Goal: Task Accomplishment & Management: Manage account settings

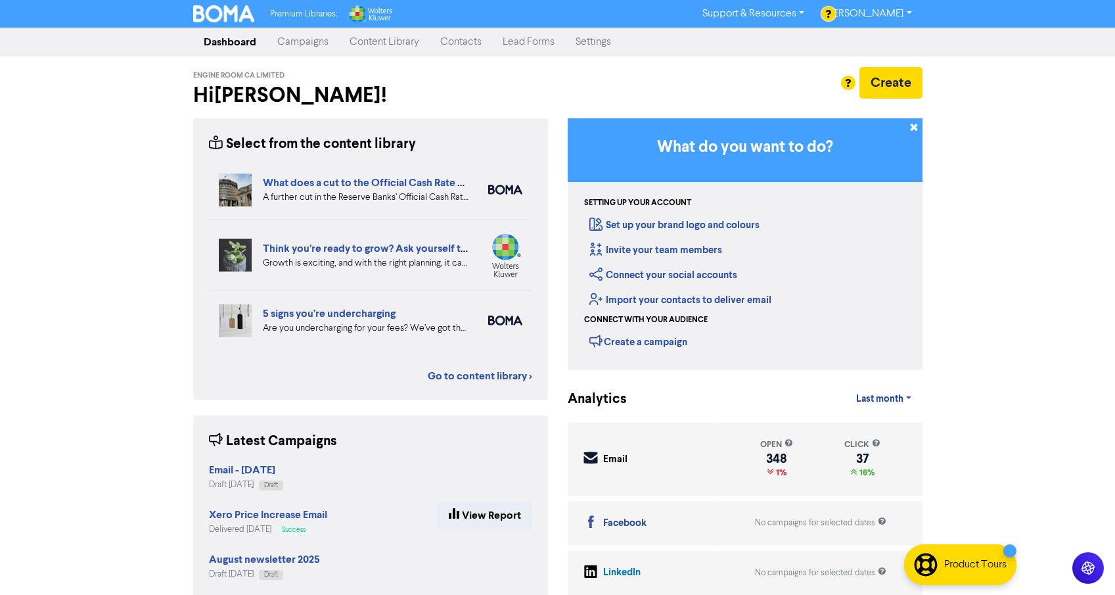
click at [313, 43] on link "Campaigns" at bounding box center [303, 42] width 72 height 26
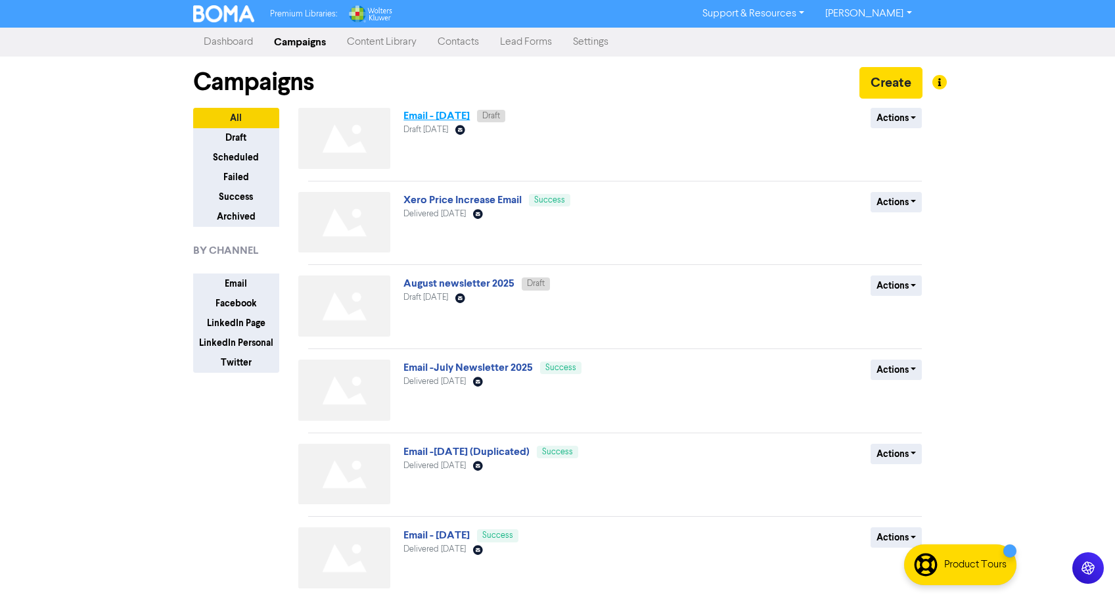
click at [451, 116] on link "Email - [DATE]" at bounding box center [436, 115] width 66 height 13
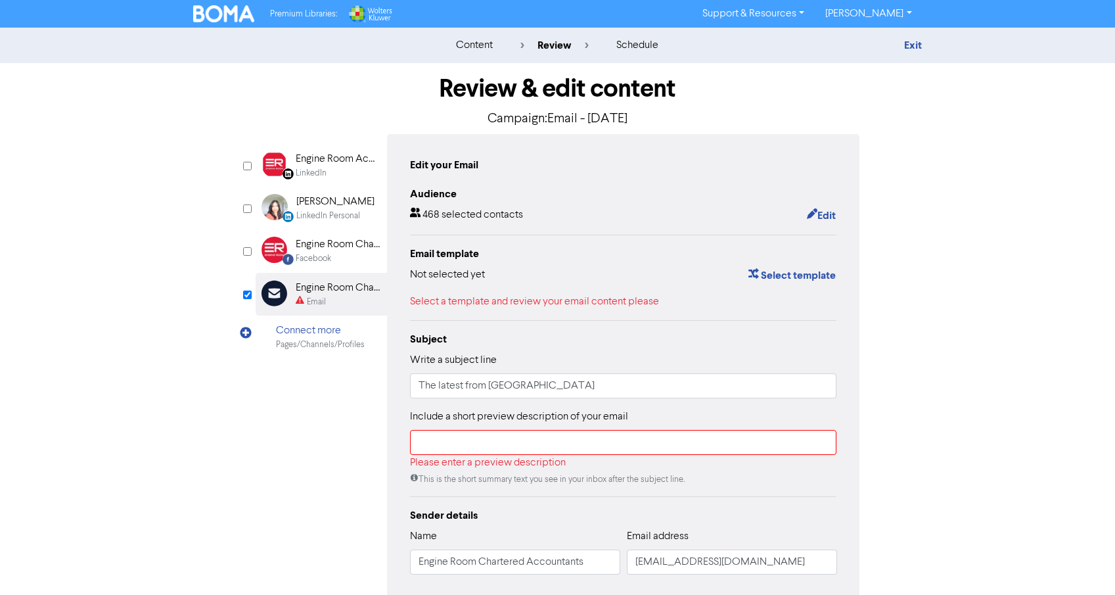
scroll to position [1, 0]
click at [911, 38] on link "Exit" at bounding box center [913, 44] width 18 height 13
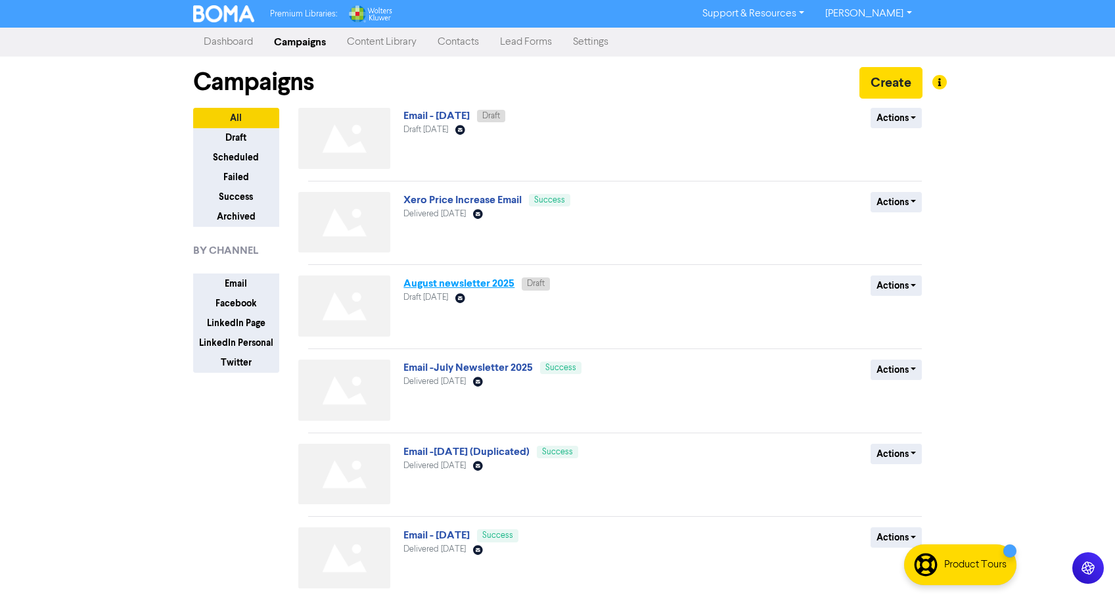
click at [449, 285] on link "August newsletter 2025" at bounding box center [458, 283] width 111 height 13
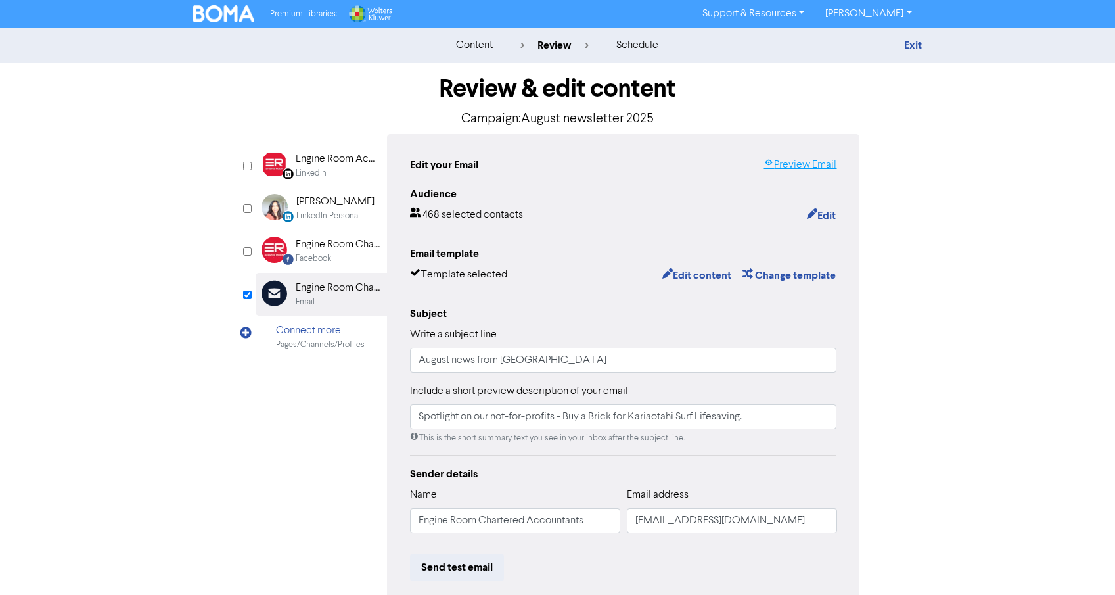
click at [815, 165] on link "Preview Email" at bounding box center [800, 165] width 73 height 16
drag, startPoint x: 972, startPoint y: 210, endPoint x: 965, endPoint y: 208, distance: 7.5
click at [972, 210] on div "content review schedule Exit Review & edit content Campaign: August newsletter …" at bounding box center [557, 390] width 1115 height 724
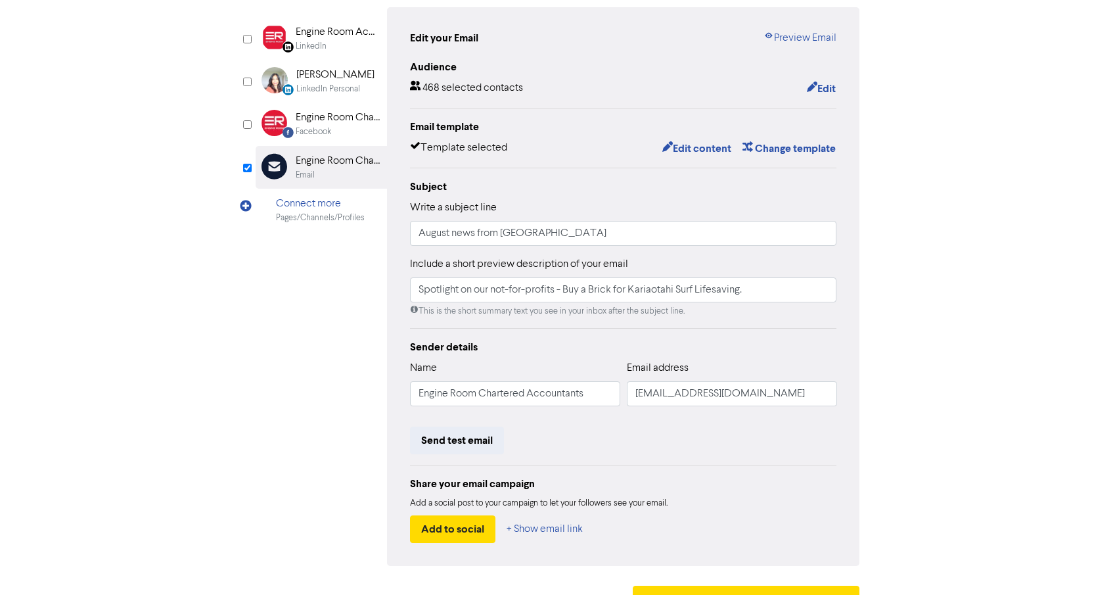
scroll to position [118, 0]
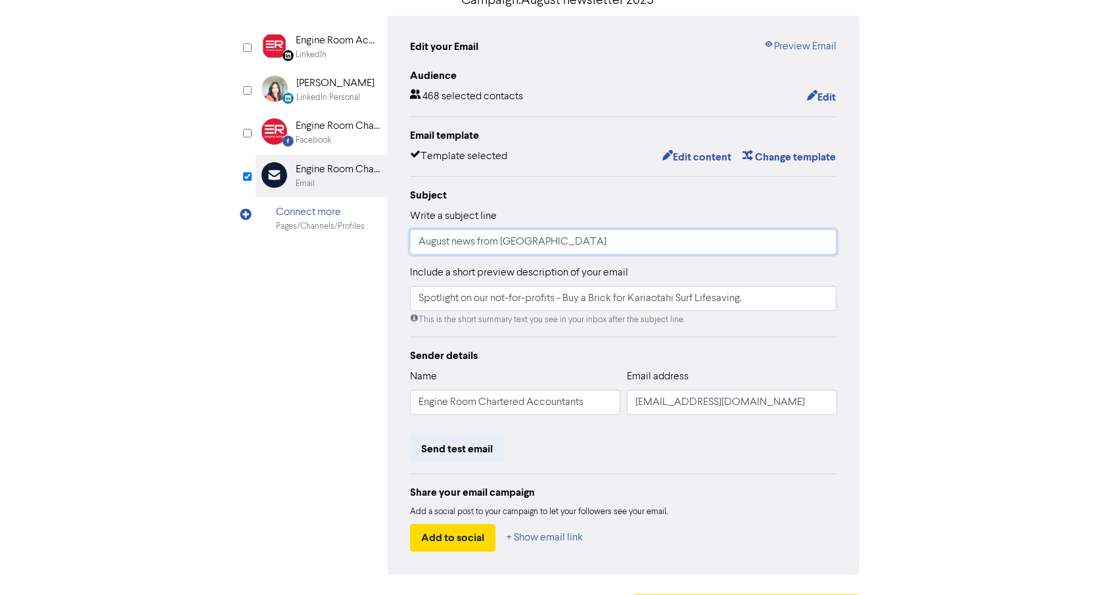
click at [461, 244] on input "August news from [GEOGRAPHIC_DATA]" at bounding box center [623, 241] width 427 height 25
drag, startPoint x: 436, startPoint y: 241, endPoint x: 376, endPoint y: 241, distance: 60.5
click at [376, 241] on div "LinkedIn Page Created with Sketch. Engine Room Accountants LinkedIn LinkedIn Pe…" at bounding box center [558, 295] width 605 height 559
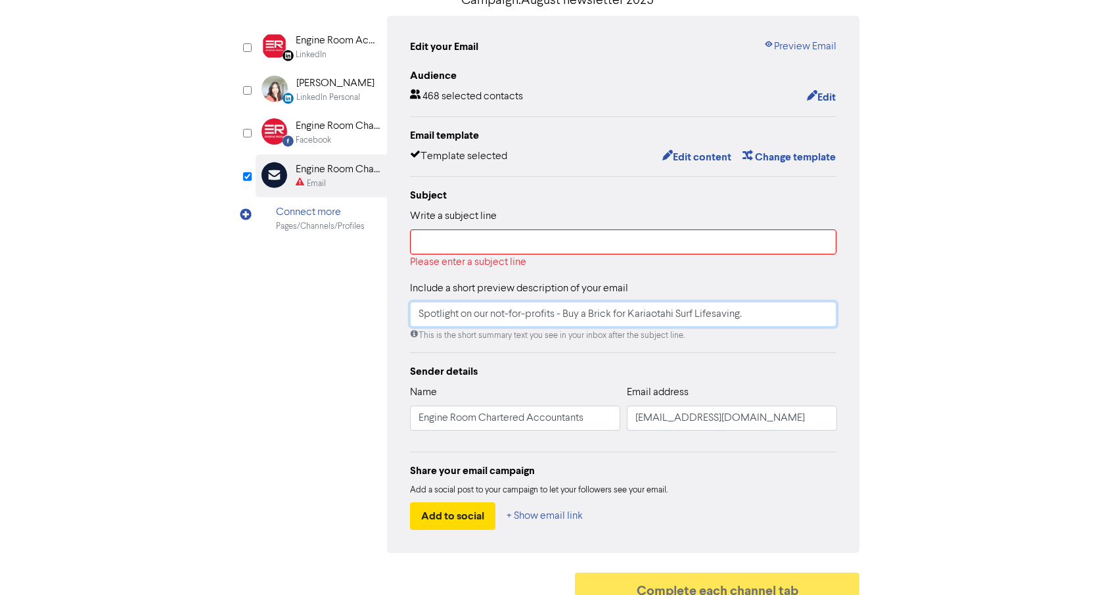
drag, startPoint x: 504, startPoint y: 315, endPoint x: 768, endPoint y: 315, distance: 263.5
click at [768, 315] on input "Spotlight on our not-for-profits - Buy a Brick for Kariaotahi Surf Lifesaving." at bounding box center [623, 314] width 427 height 25
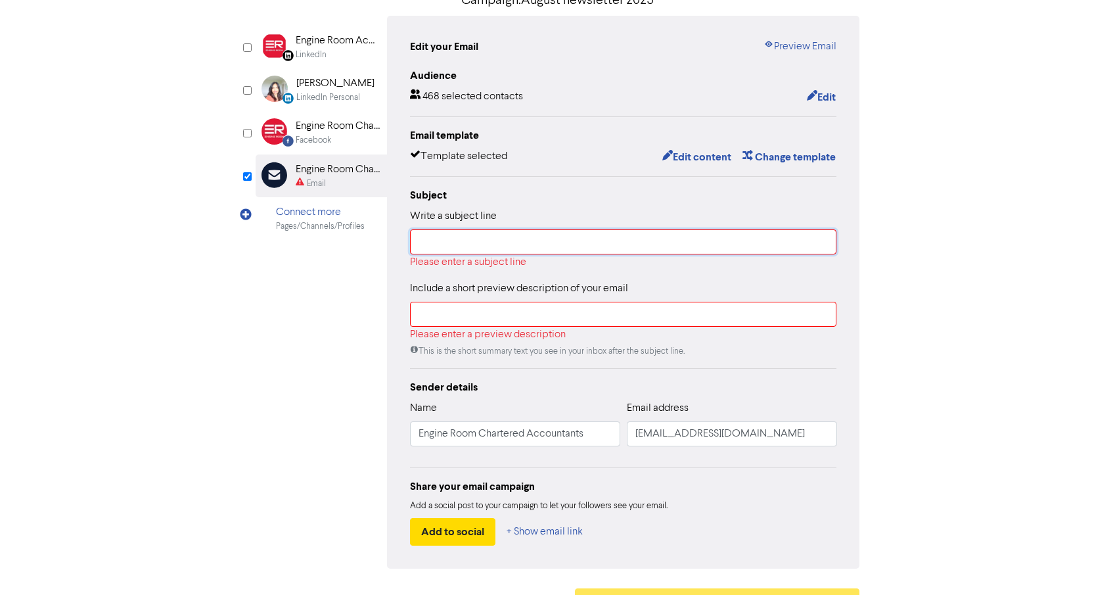
click at [474, 244] on input "text" at bounding box center [623, 241] width 427 height 25
paste input "Spotlight on our not-for-profits - Buy a Brick for Kariaotahi Surf Lifesaving."
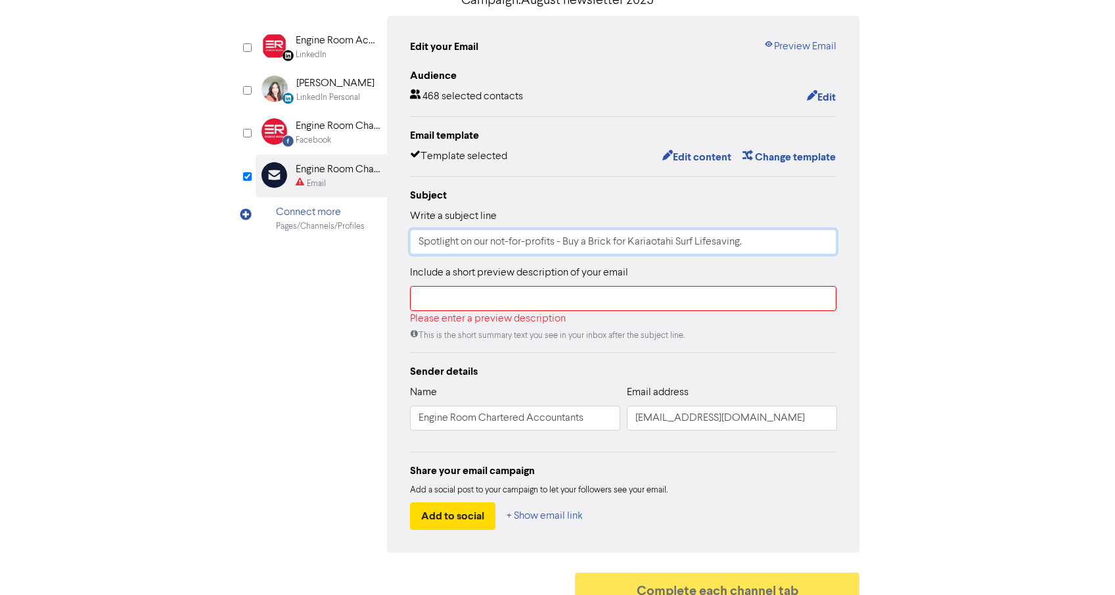
type input "Spotlight on our not-for-profits - Buy a Brick for Kariaotahi Surf Lifesaving."
click at [444, 300] on input "text" at bounding box center [623, 298] width 427 height 25
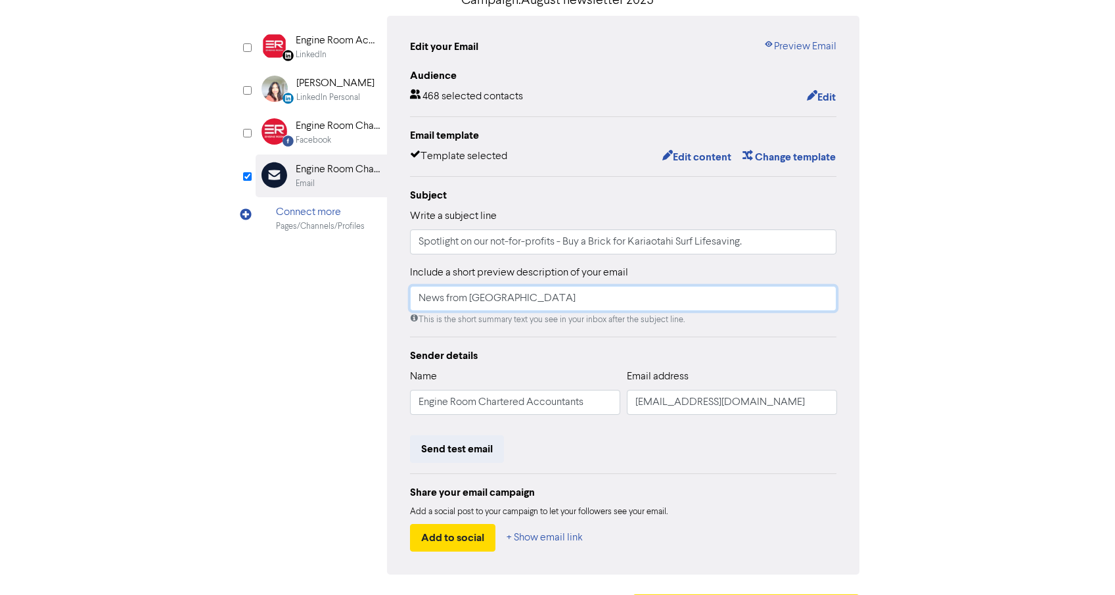
type input "News from [GEOGRAPHIC_DATA]"
click at [566, 238] on input "Spotlight on our not-for-profits - Buy a Brick for Kariaotahi Surf Lifesaving." at bounding box center [623, 241] width 427 height 25
click at [929, 269] on div "Review & edit content Campaign: August newsletter 2025 LinkedIn Page Created wi…" at bounding box center [557, 289] width 749 height 689
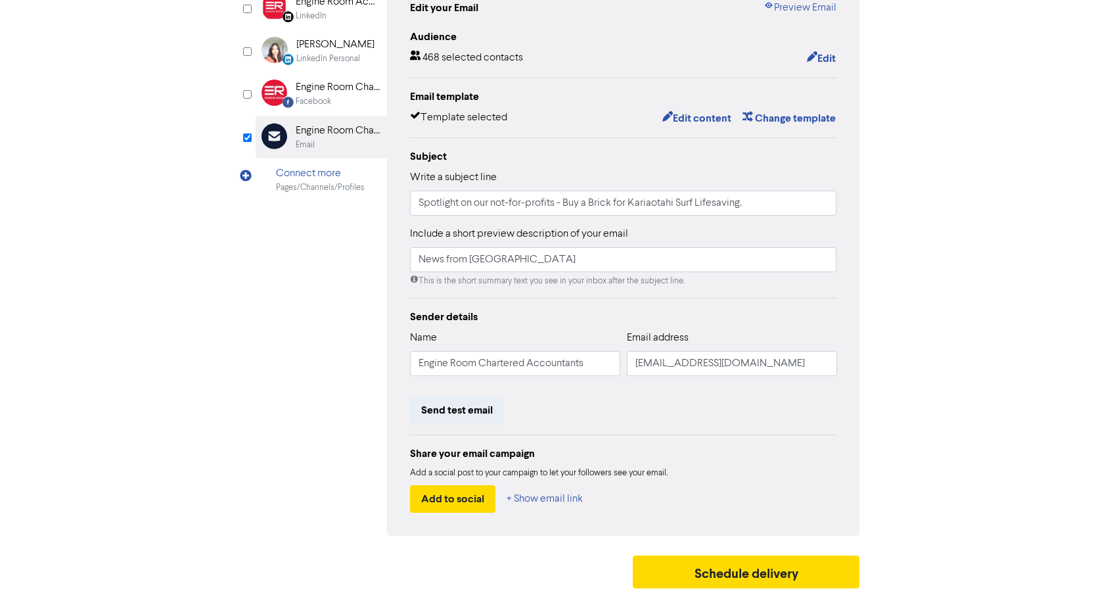
scroll to position [66, 0]
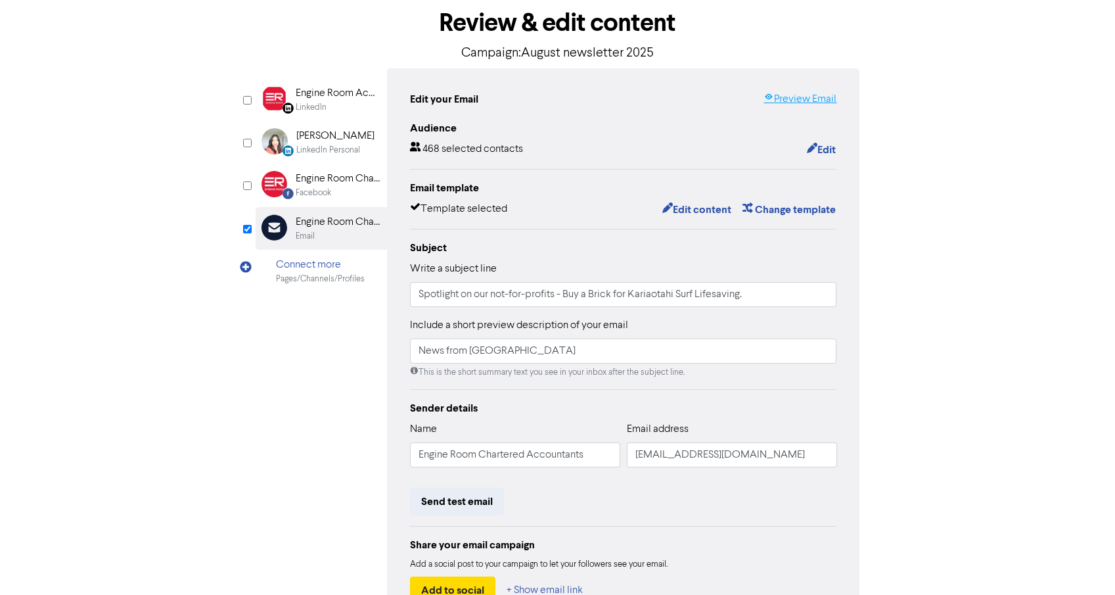
click at [793, 101] on link "Preview Email" at bounding box center [800, 99] width 73 height 16
click at [955, 206] on div "content review schedule Exit Review & edit content Campaign: August newsletter …" at bounding box center [557, 324] width 1115 height 724
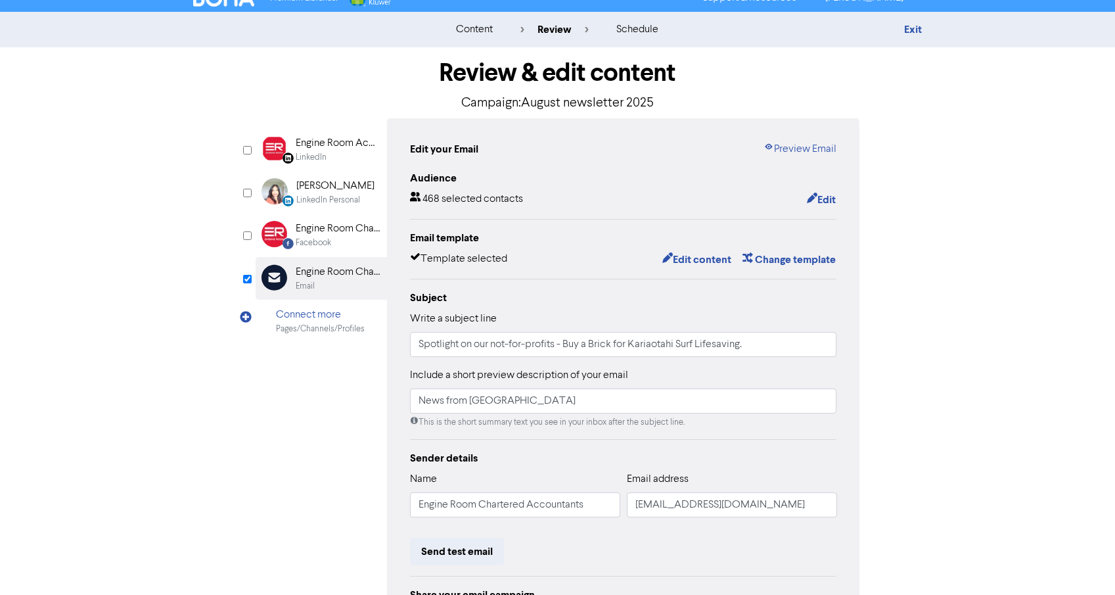
scroll to position [0, 0]
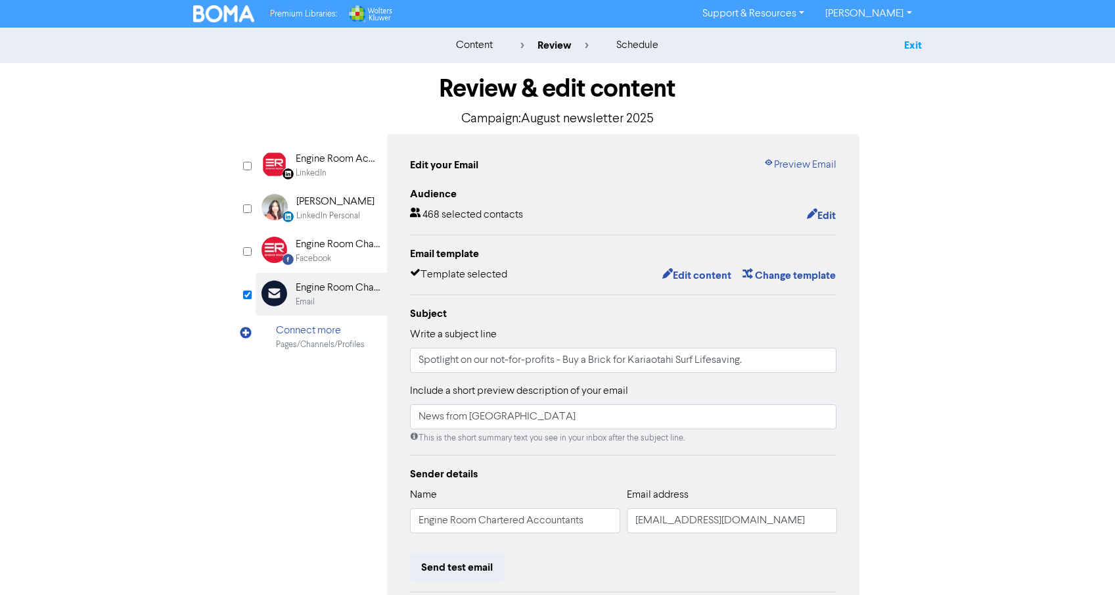
click at [916, 45] on link "Exit" at bounding box center [913, 45] width 18 height 13
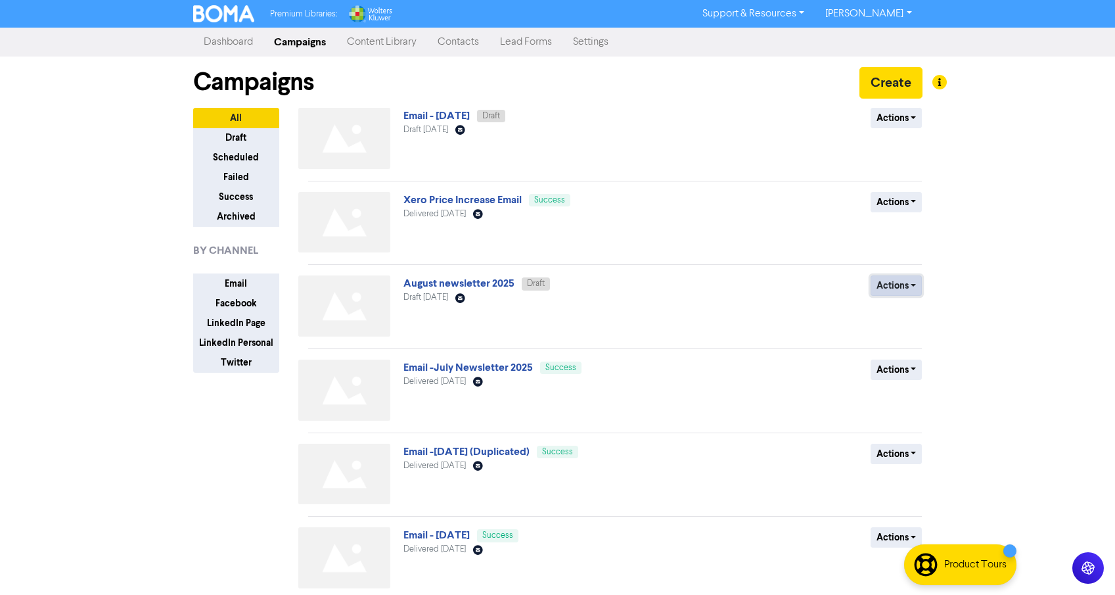
click at [886, 281] on button "Actions" at bounding box center [897, 285] width 52 height 20
click at [903, 352] on button "Rename" at bounding box center [923, 355] width 104 height 21
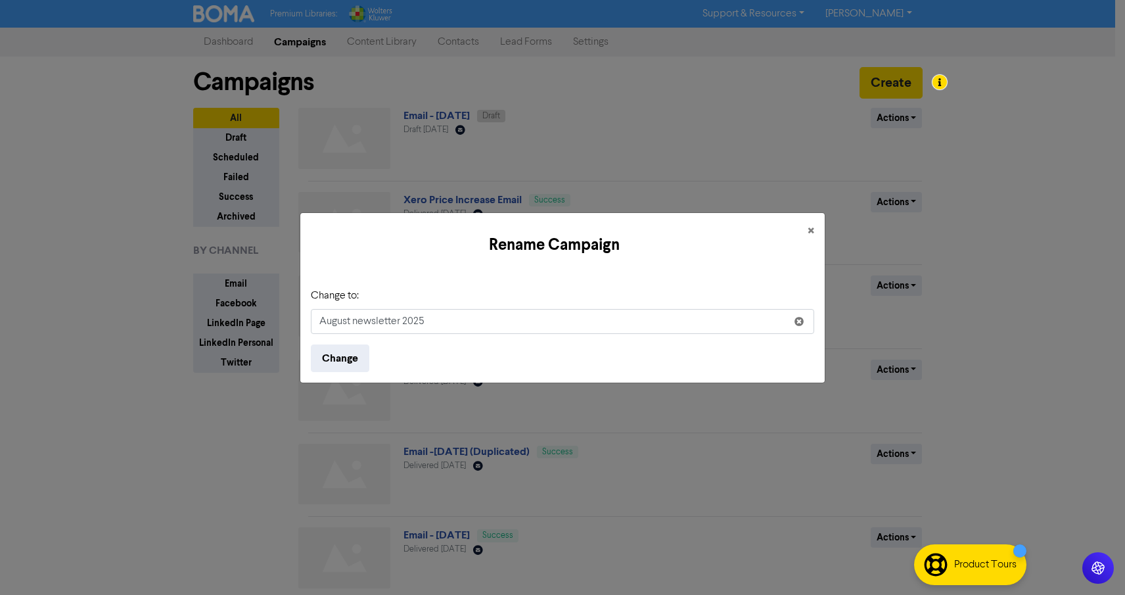
drag, startPoint x: 351, startPoint y: 321, endPoint x: 357, endPoint y: 318, distance: 7.1
click at [352, 321] on input "August newsletter 2025" at bounding box center [562, 321] width 503 height 25
type input "Aug/Sep newsletter 2025"
drag, startPoint x: 342, startPoint y: 357, endPoint x: 369, endPoint y: 356, distance: 27.7
click at [342, 357] on button "Change" at bounding box center [340, 358] width 58 height 28
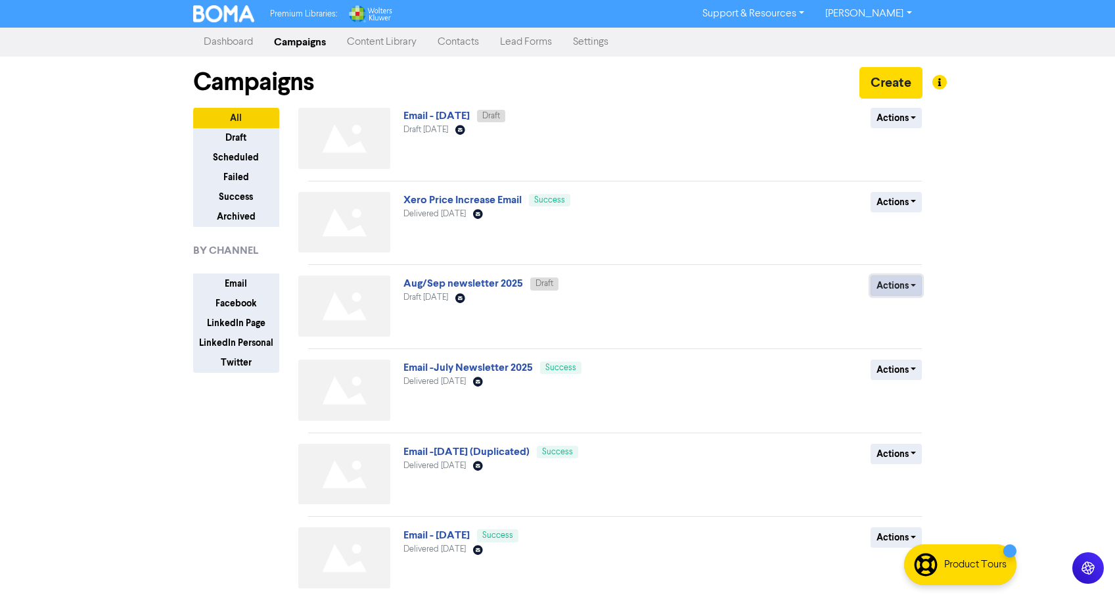
click at [904, 283] on button "Actions" at bounding box center [897, 285] width 52 height 20
drag, startPoint x: 1035, startPoint y: 267, endPoint x: 784, endPoint y: 283, distance: 251.5
click at [1035, 267] on div "Premium Libraries: Support & Resources Video Tutorials FAQ & Guides Marketing E…" at bounding box center [557, 297] width 1115 height 595
click at [463, 285] on link "Aug/Sep newsletter 2025" at bounding box center [463, 283] width 120 height 13
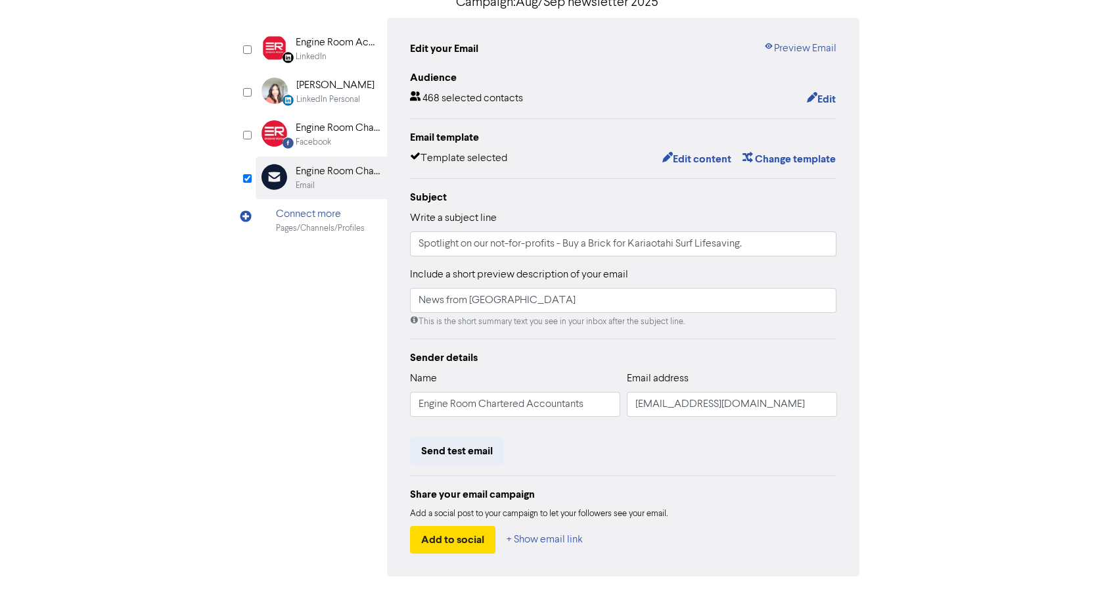
scroll to position [157, 0]
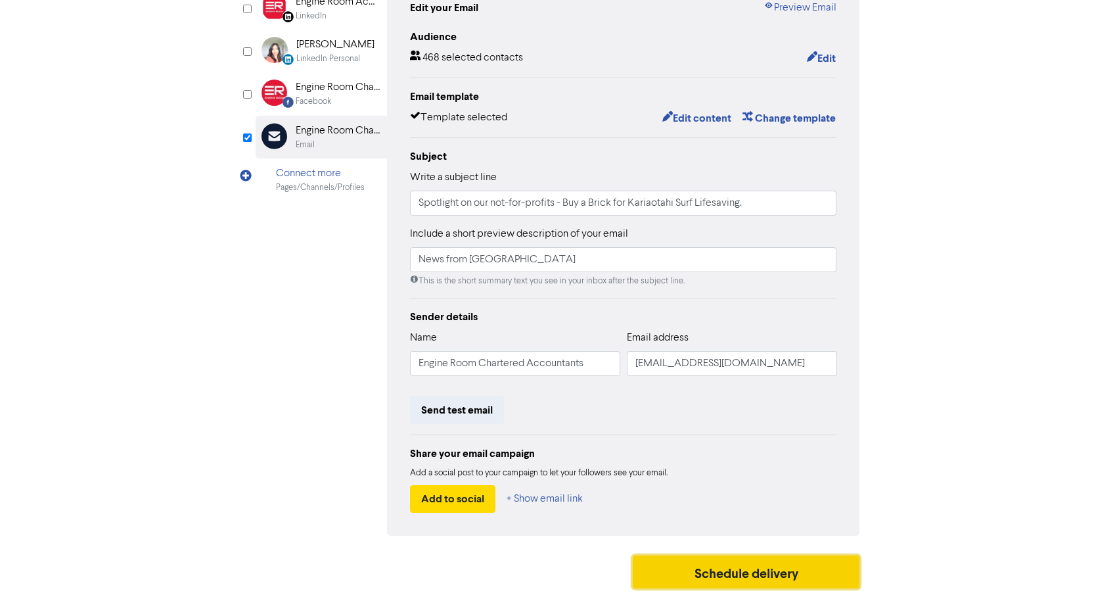
click at [729, 570] on button "Schedule delivery" at bounding box center [746, 571] width 227 height 33
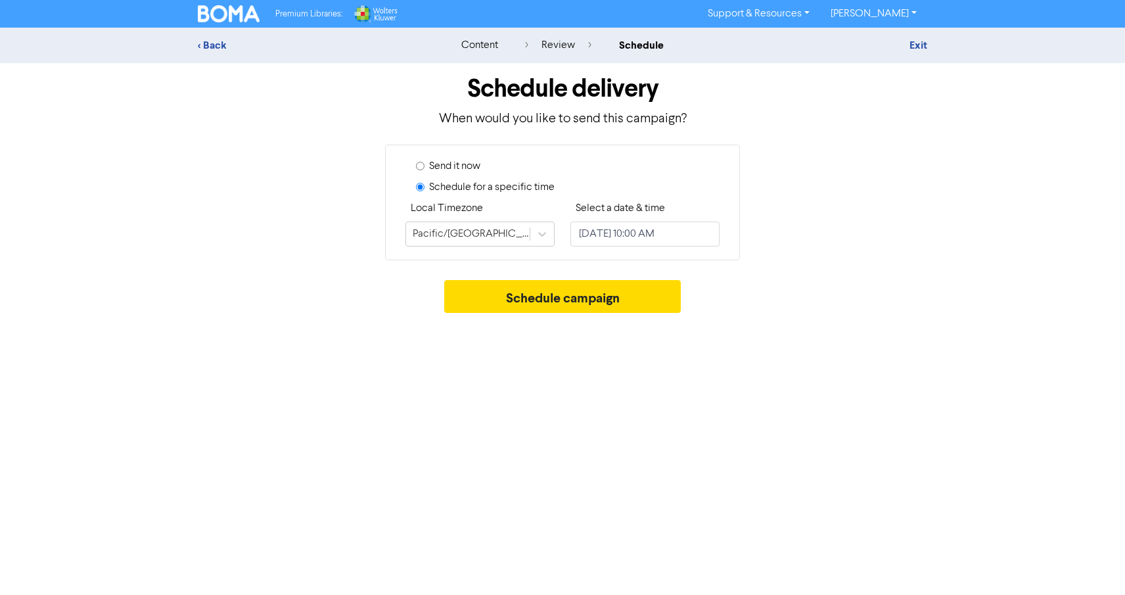
click at [467, 170] on label "Send it now" at bounding box center [454, 166] width 51 height 16
click at [425, 170] on input "Send it now" at bounding box center [420, 166] width 9 height 9
radio input "true"
radio input "false"
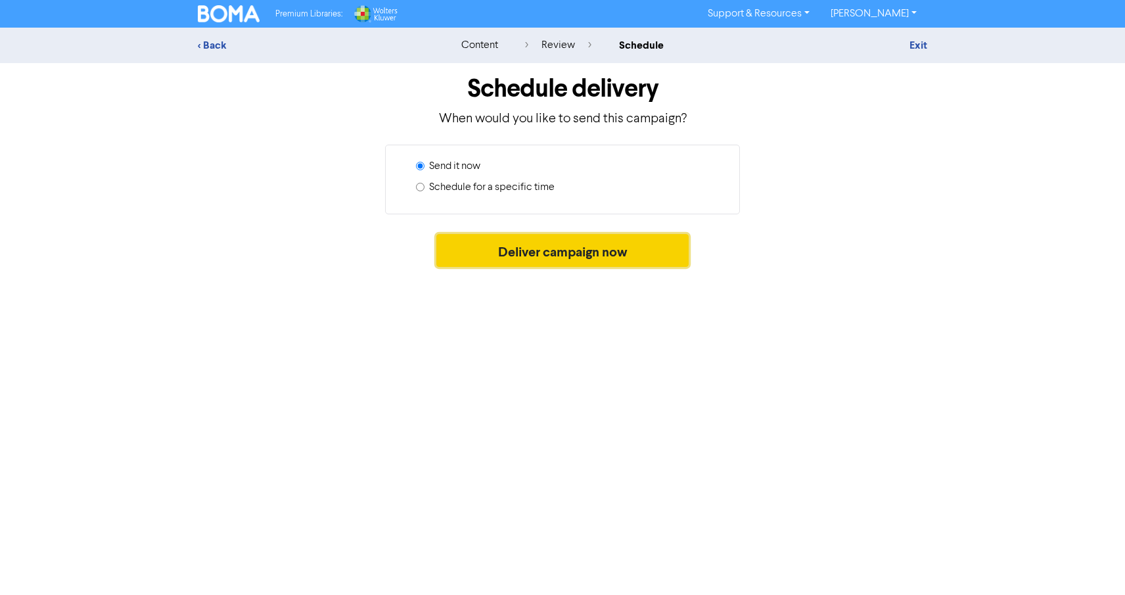
click at [486, 258] on button "Deliver campaign now" at bounding box center [562, 250] width 253 height 33
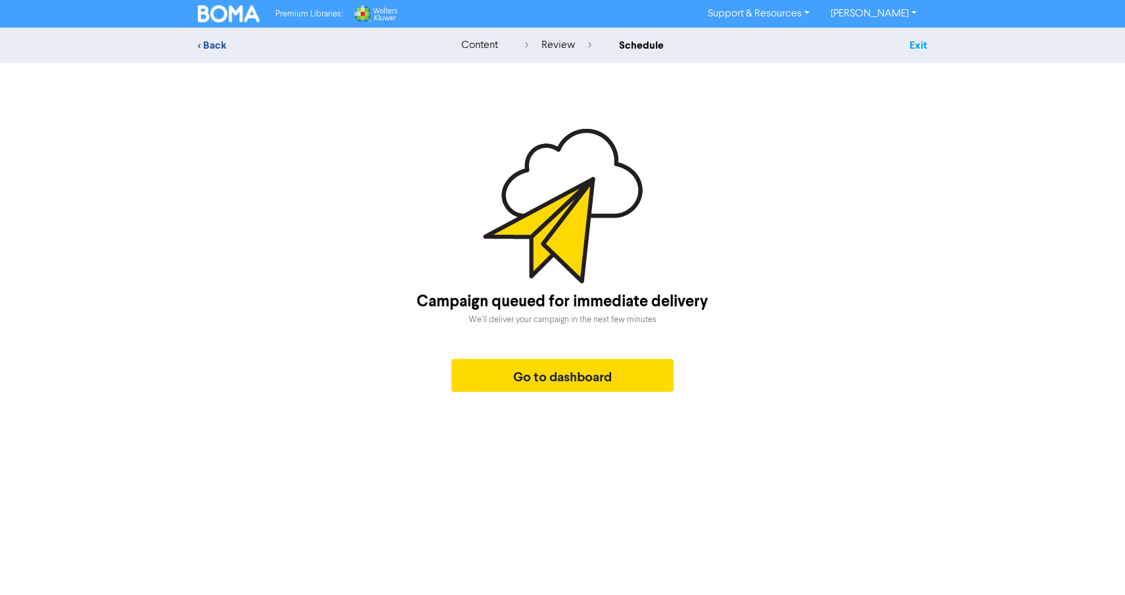
click at [922, 43] on link "Exit" at bounding box center [918, 45] width 18 height 13
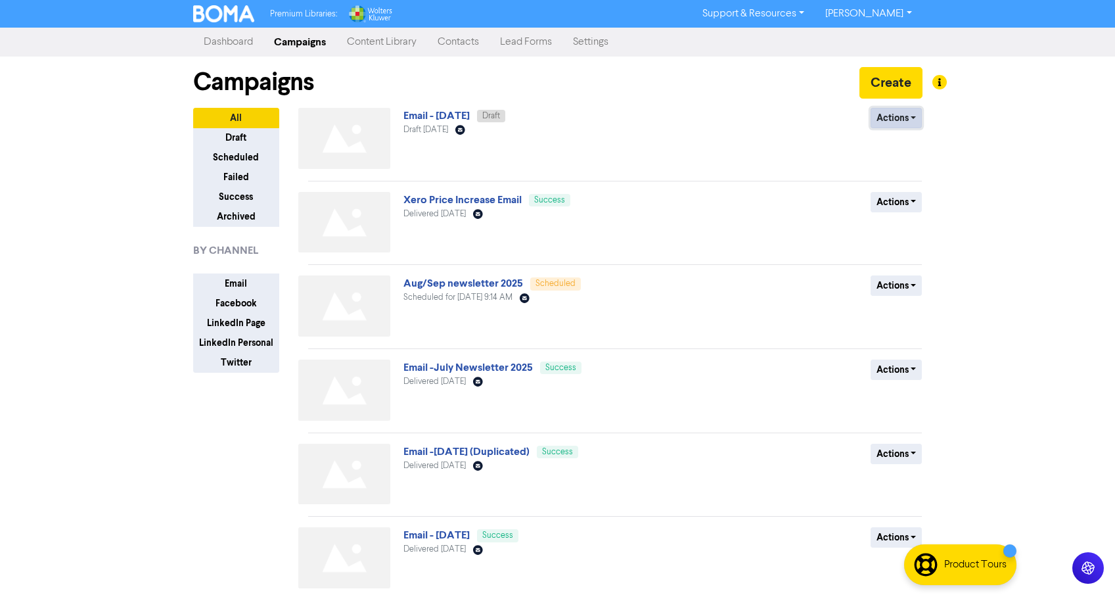
click at [899, 116] on button "Actions" at bounding box center [897, 118] width 52 height 20
click at [891, 189] on button "Rename" at bounding box center [923, 187] width 104 height 21
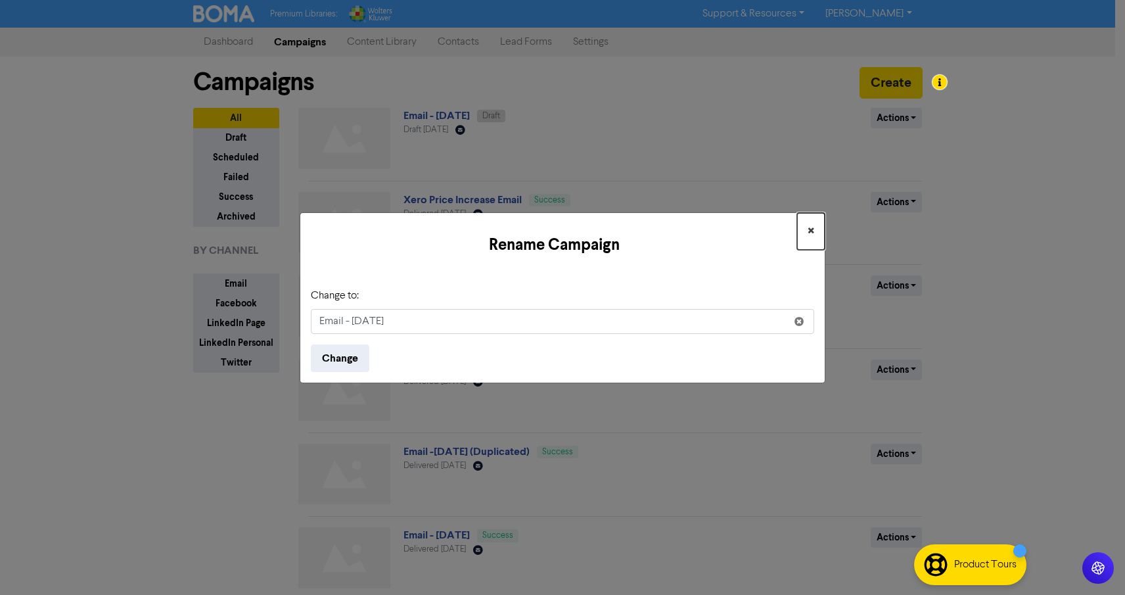
click at [810, 230] on span "×" at bounding box center [811, 231] width 7 height 20
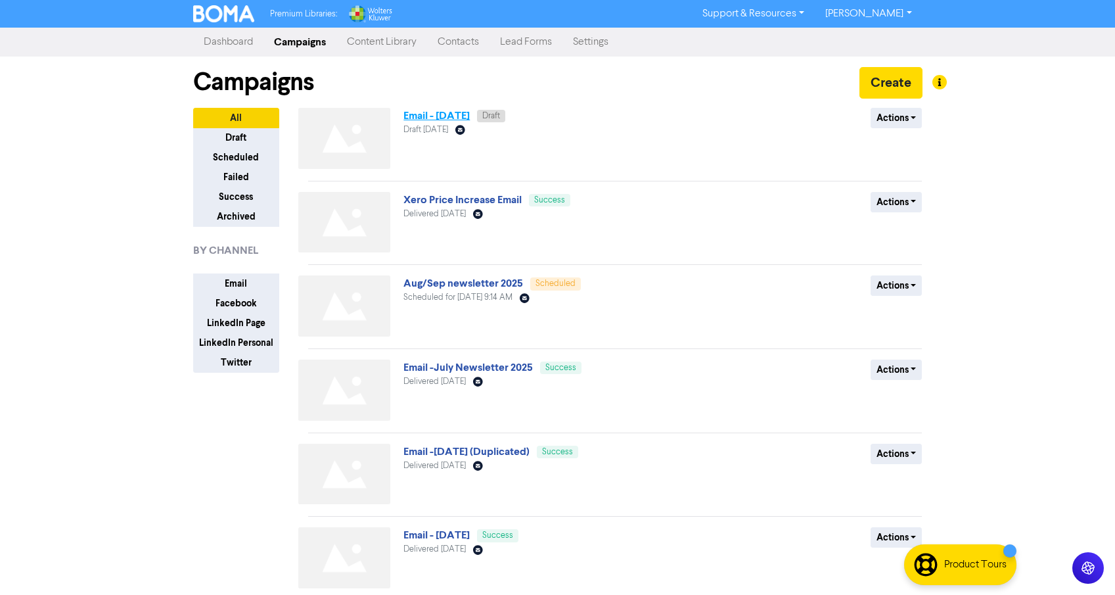
click at [441, 115] on link "Email - [DATE]" at bounding box center [436, 115] width 66 height 13
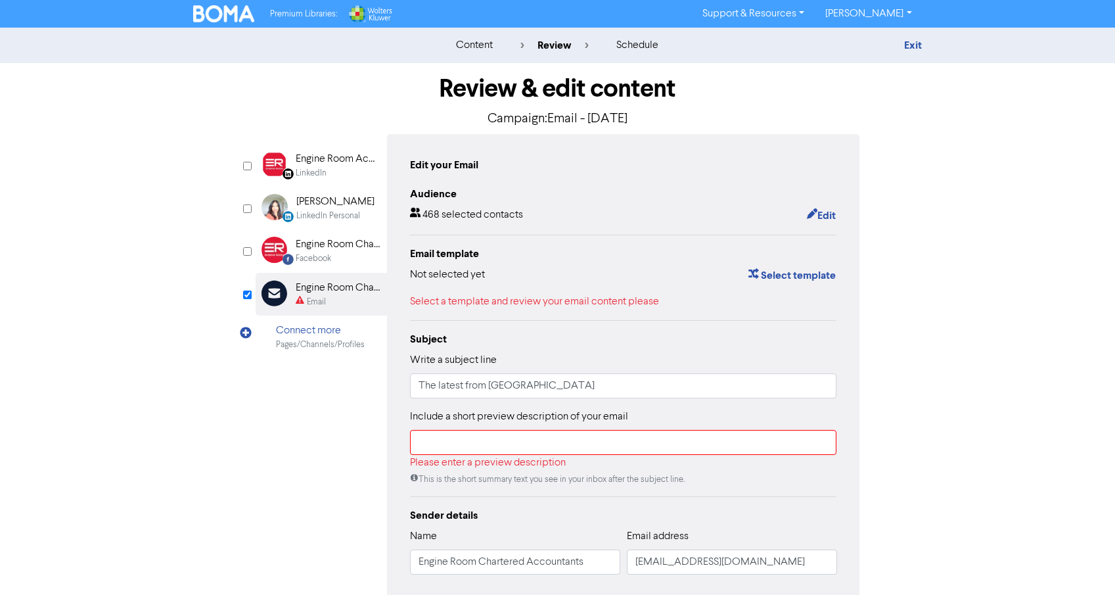
scroll to position [1, 0]
click at [913, 44] on link "Exit" at bounding box center [913, 44] width 18 height 13
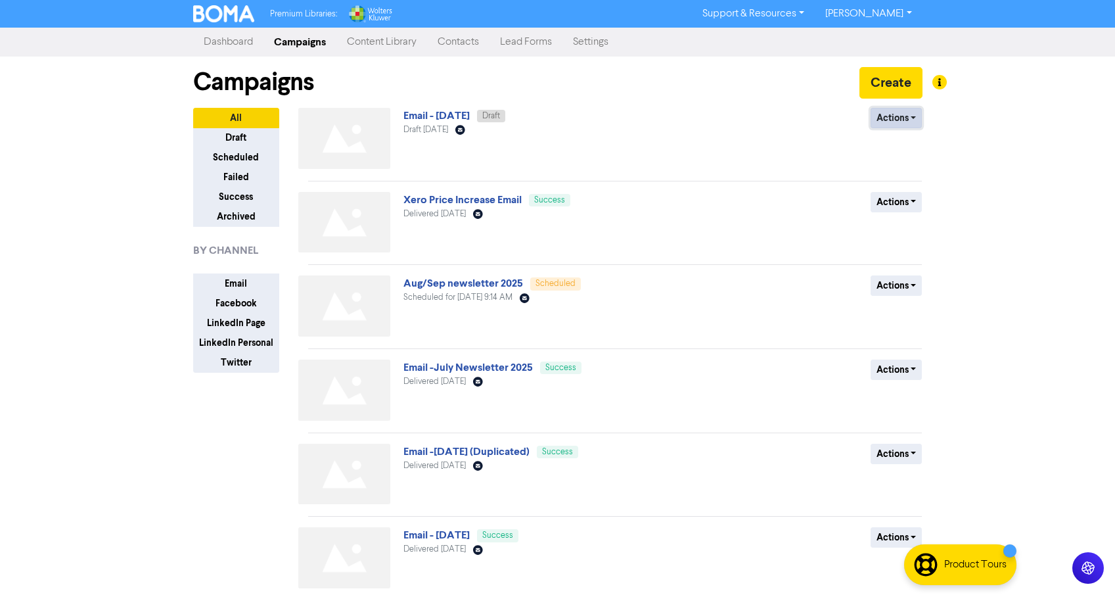
click at [892, 118] on button "Actions" at bounding box center [897, 118] width 52 height 20
click at [894, 148] on button "Delete" at bounding box center [923, 145] width 104 height 21
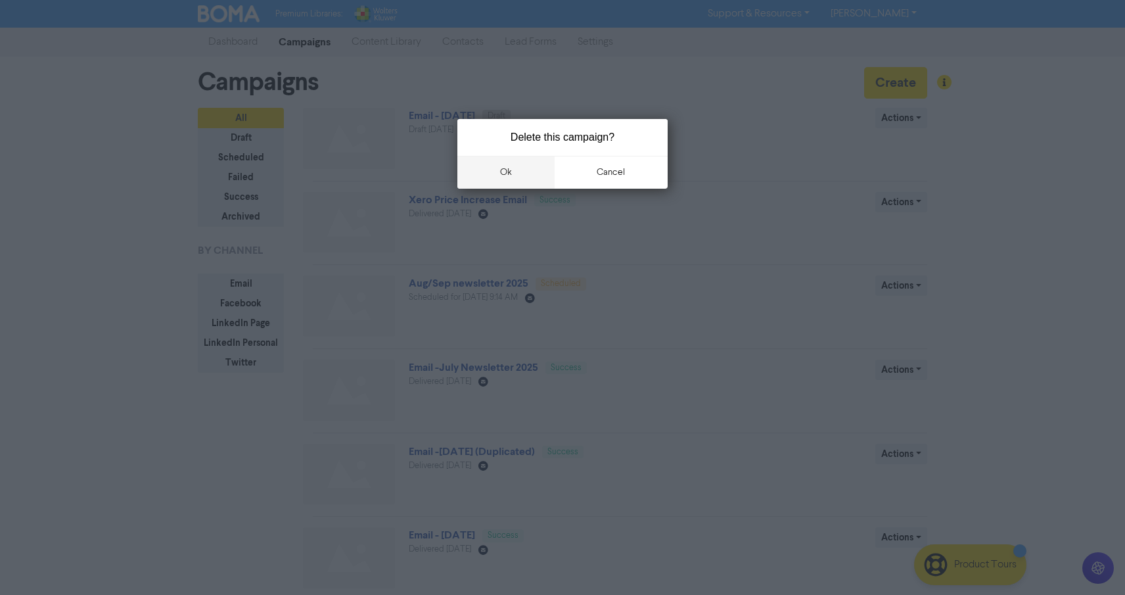
click at [513, 173] on button "ok" at bounding box center [505, 172] width 97 height 33
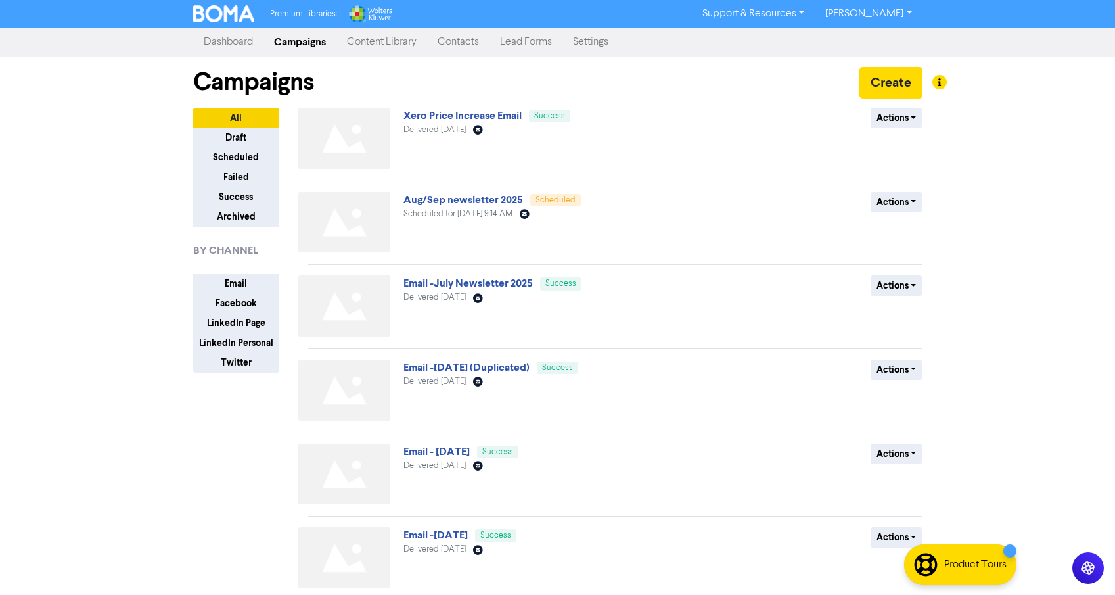
click at [997, 236] on div "Premium Libraries: Support & Resources Video Tutorials FAQ & Guides Marketing E…" at bounding box center [557, 297] width 1115 height 595
click at [973, 222] on div "Premium Libraries: Support & Resources Video Tutorials FAQ & Guides Marketing E…" at bounding box center [557, 297] width 1115 height 595
click at [886, 202] on button "Actions" at bounding box center [897, 202] width 52 height 20
click at [903, 230] on button "Duplicate" at bounding box center [923, 229] width 104 height 21
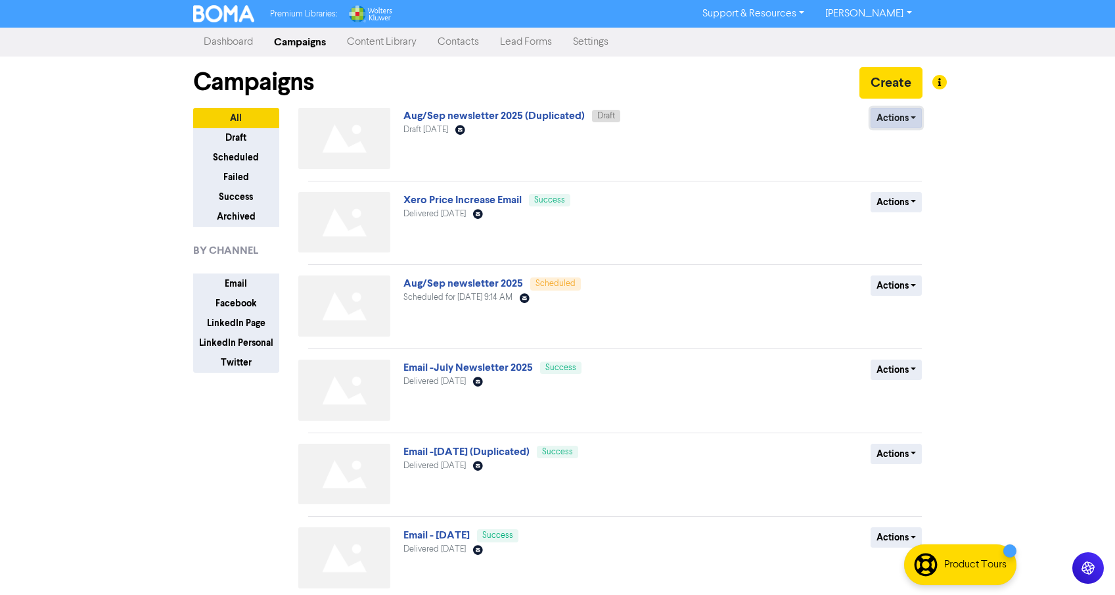
click at [893, 126] on button "Actions" at bounding box center [897, 118] width 52 height 20
click at [888, 189] on button "Rename" at bounding box center [923, 187] width 104 height 21
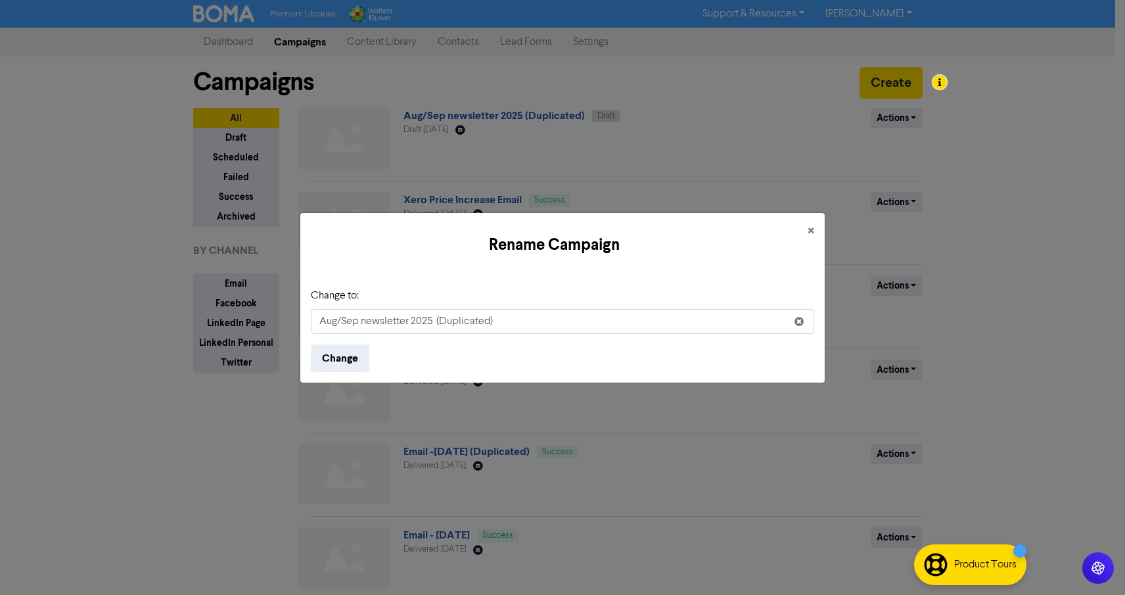
click at [361, 322] on input "Aug/Sep newsletter 2025 (Duplicated)" at bounding box center [562, 321] width 503 height 25
drag, startPoint x: 352, startPoint y: 321, endPoint x: 310, endPoint y: 319, distance: 42.8
click at [310, 319] on div "Change to: Aug/Sep newsletter 2025 (Duplicated) Change" at bounding box center [562, 329] width 524 height 105
click at [525, 322] on input "October newsletter 2025 (Duplicated)" at bounding box center [562, 321] width 503 height 25
type input "October newsletter 2025"
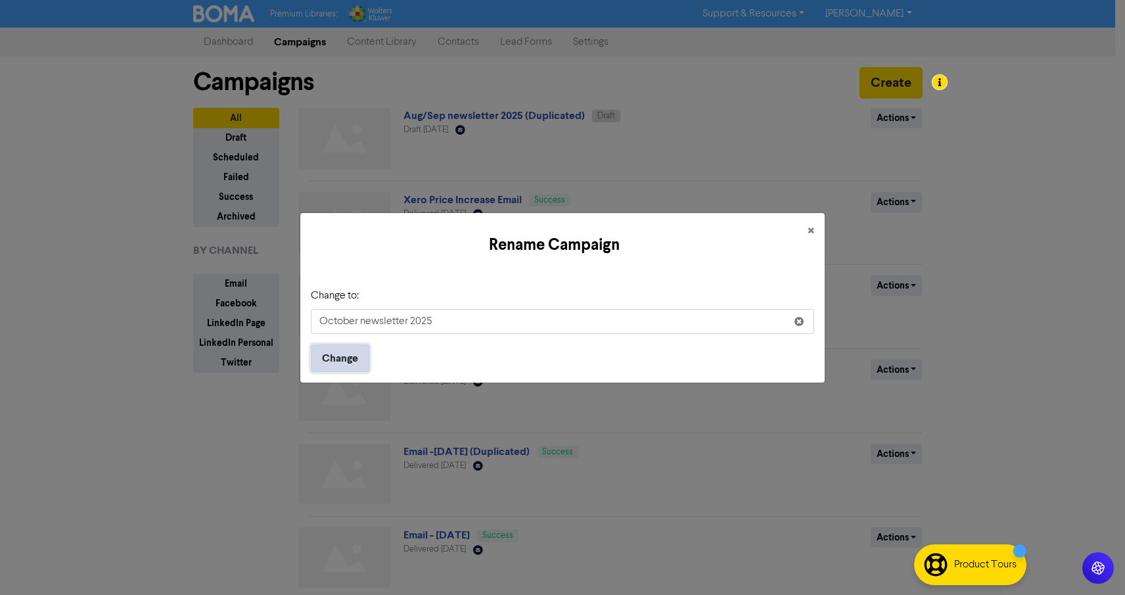
click at [348, 356] on button "Change" at bounding box center [340, 358] width 58 height 28
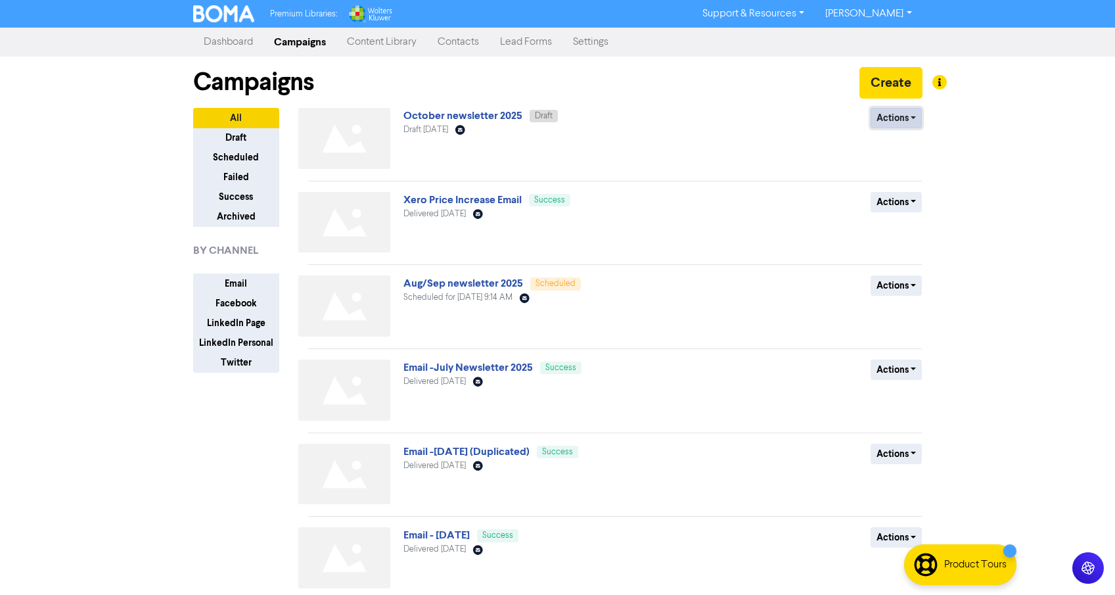
click at [896, 117] on button "Actions" at bounding box center [897, 118] width 52 height 20
drag, startPoint x: 768, startPoint y: 124, endPoint x: 701, endPoint y: 121, distance: 67.8
click at [768, 124] on div "Actions Delete Duplicate Rename Archive" at bounding box center [827, 141] width 212 height 66
click at [503, 114] on link "October newsletter 2025" at bounding box center [462, 115] width 119 height 13
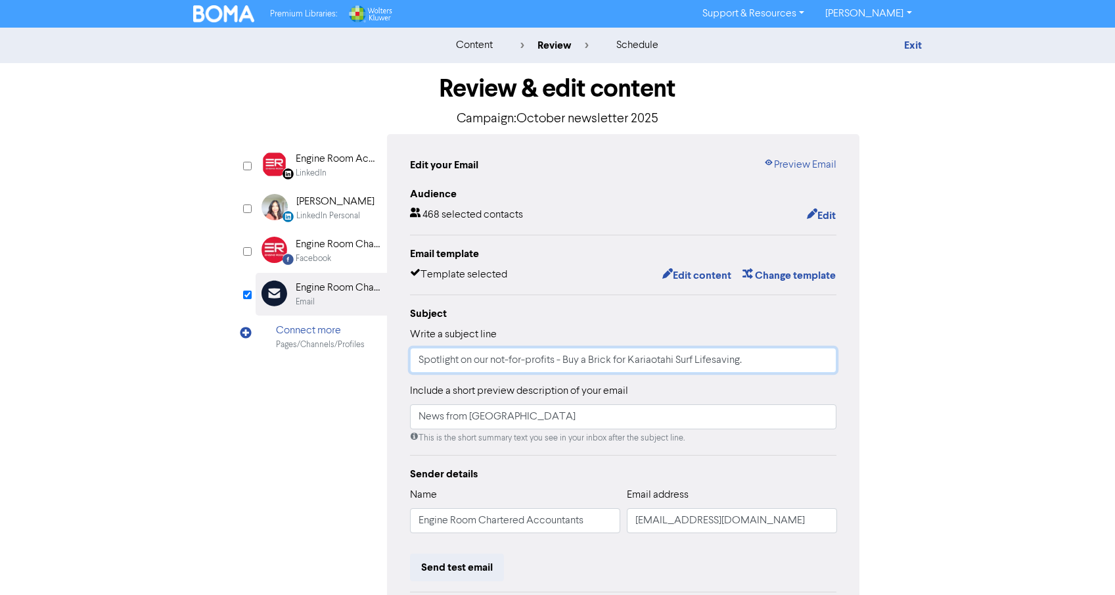
drag, startPoint x: 601, startPoint y: 361, endPoint x: 567, endPoint y: 361, distance: 33.5
click at [601, 361] on input "Spotlight on our not-for-profits - Buy a Brick for Kariaotahi Surf Lifesaving." at bounding box center [623, 360] width 427 height 25
drag, startPoint x: 564, startPoint y: 359, endPoint x: 768, endPoint y: 354, distance: 203.1
click at [768, 354] on input "Spotlight on our not-for-profits - Buy a Brick for Kariaotahi Surf Lifesaving." at bounding box center [623, 360] width 427 height 25
type input "Spotlight on our not-for-profits - School Start First Impressions"
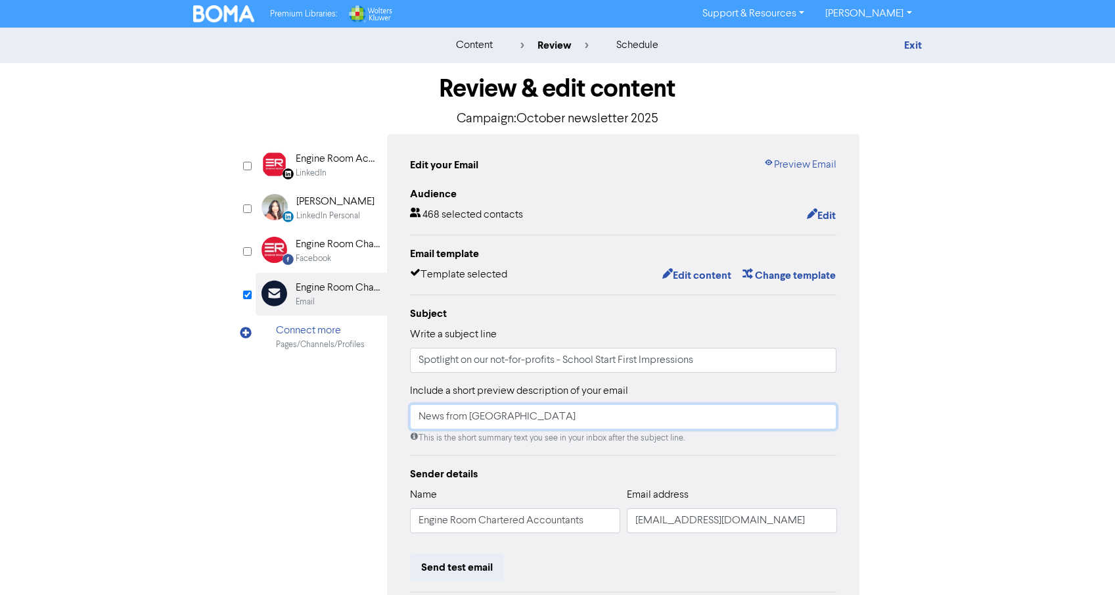
click at [494, 421] on input "News from [GEOGRAPHIC_DATA]" at bounding box center [623, 416] width 427 height 25
click at [576, 412] on input "News from [GEOGRAPHIC_DATA]" at bounding box center [623, 416] width 427 height 25
click at [689, 273] on button "Edit content" at bounding box center [697, 275] width 70 height 17
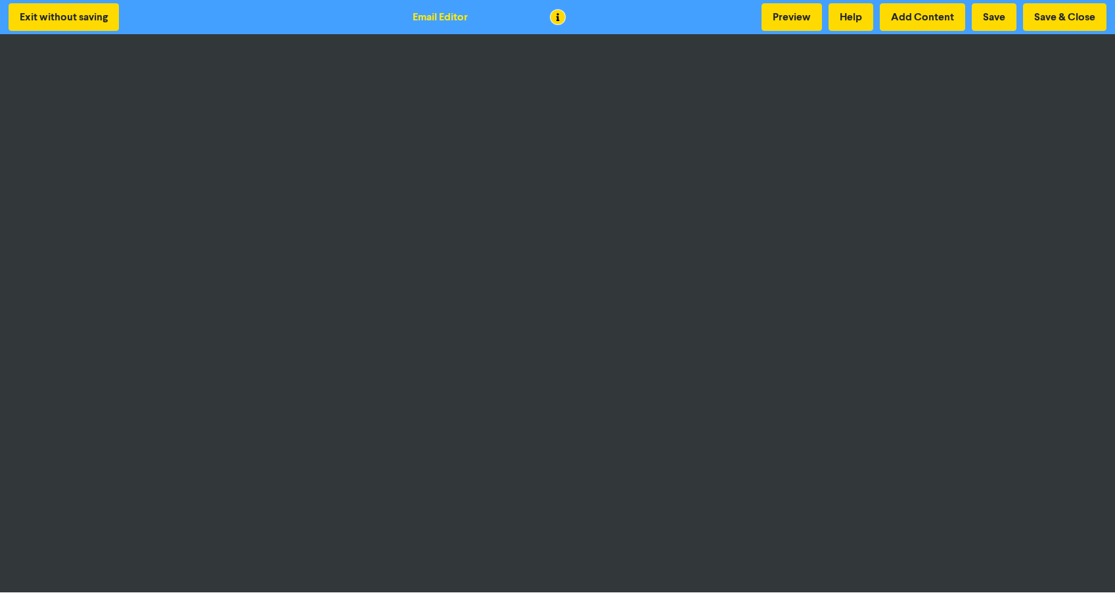
scroll to position [3, 0]
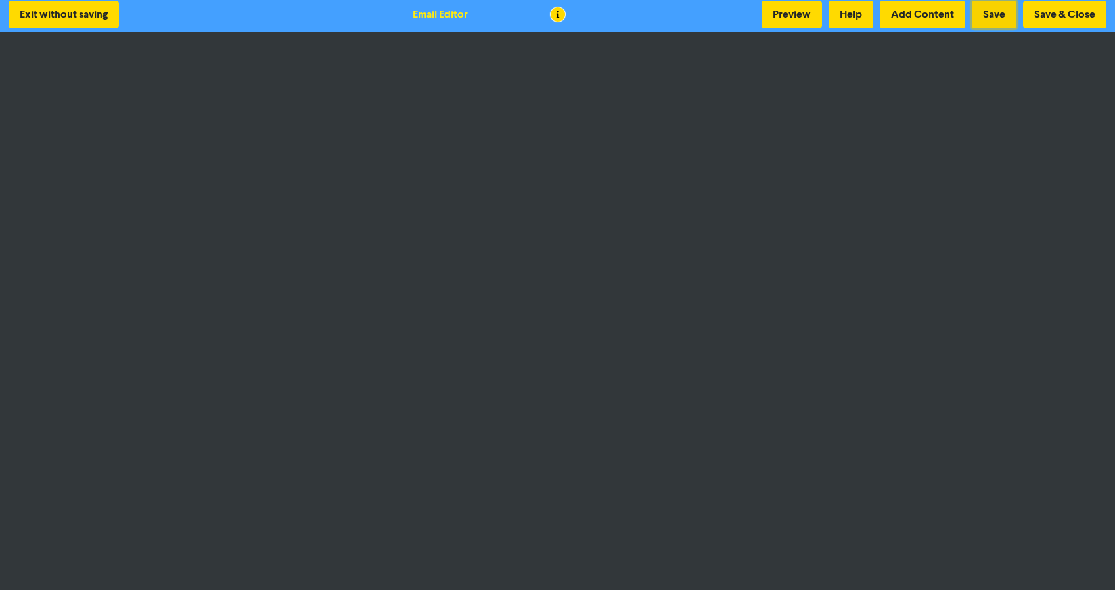
click at [995, 19] on button "Save" at bounding box center [994, 15] width 45 height 28
click at [1053, 11] on button "Save & Close" at bounding box center [1064, 15] width 83 height 28
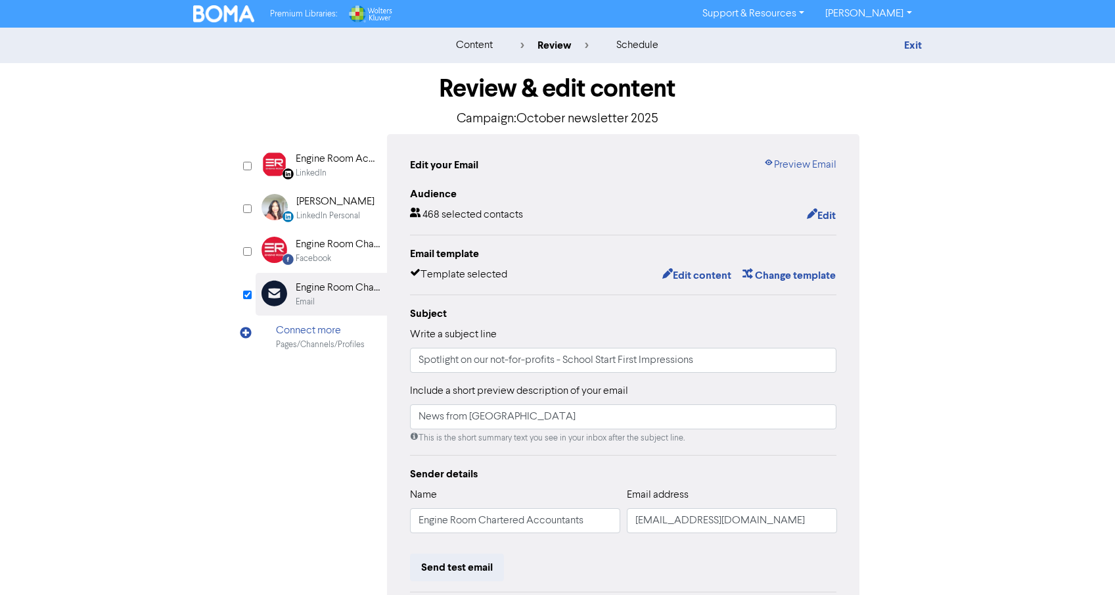
scroll to position [157, 0]
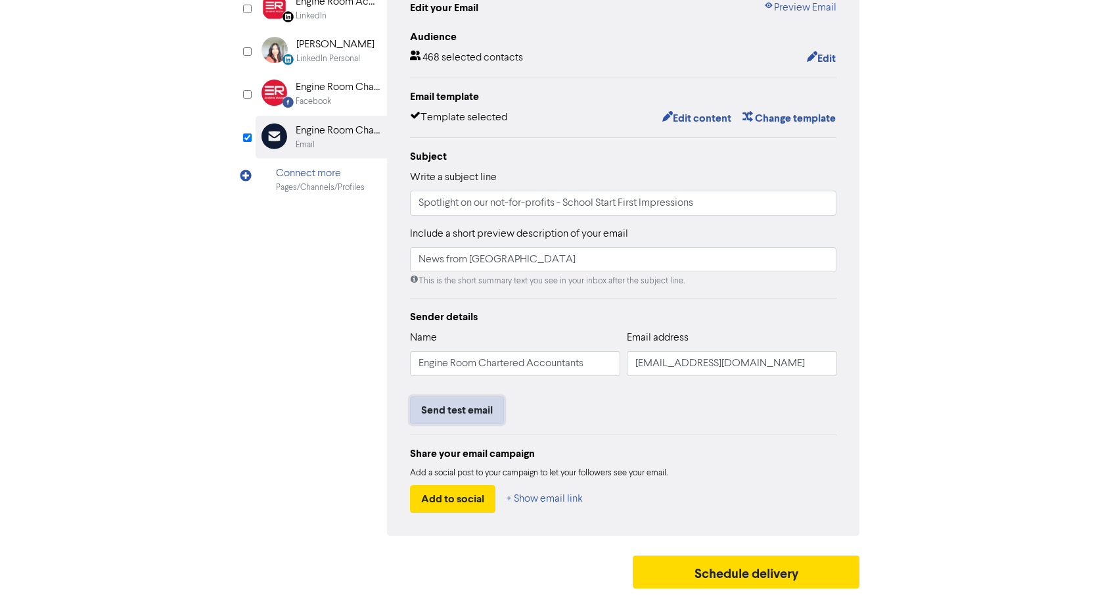
click at [464, 414] on button "Send test email" at bounding box center [457, 410] width 94 height 28
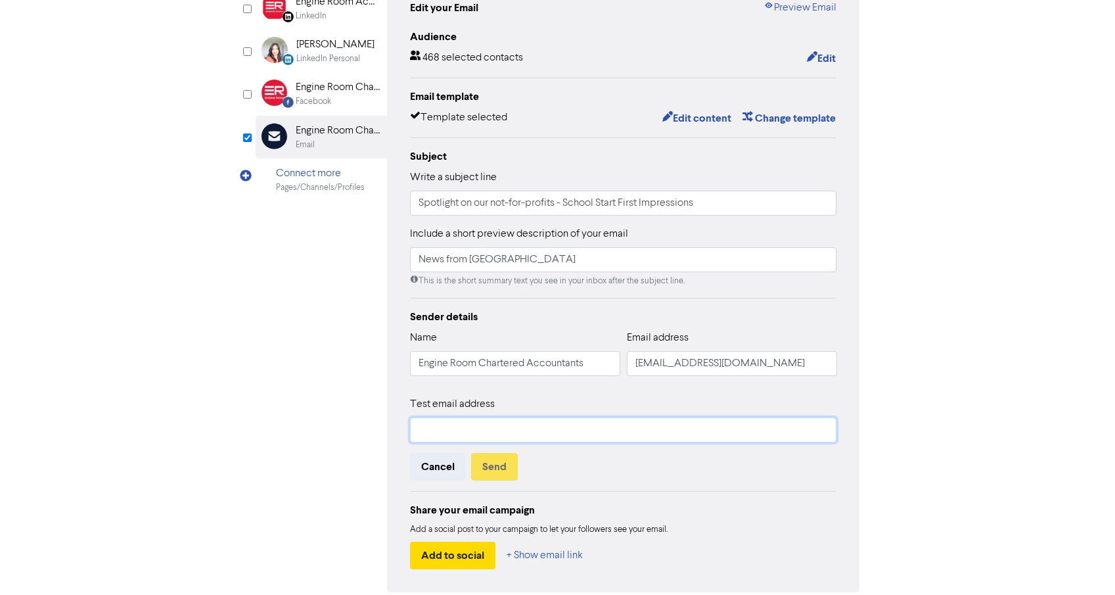
click at [479, 423] on input "text" at bounding box center [623, 429] width 427 height 25
type input "[PERSON_NAME][EMAIL_ADDRESS][DOMAIN_NAME]"
click at [504, 473] on button "Send" at bounding box center [494, 467] width 47 height 28
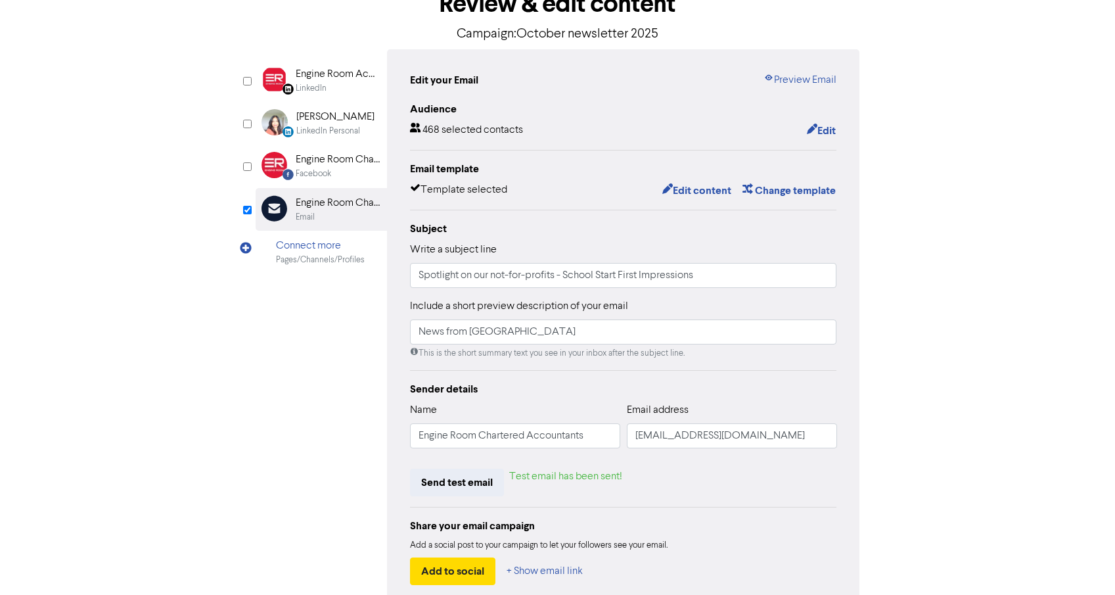
scroll to position [0, 0]
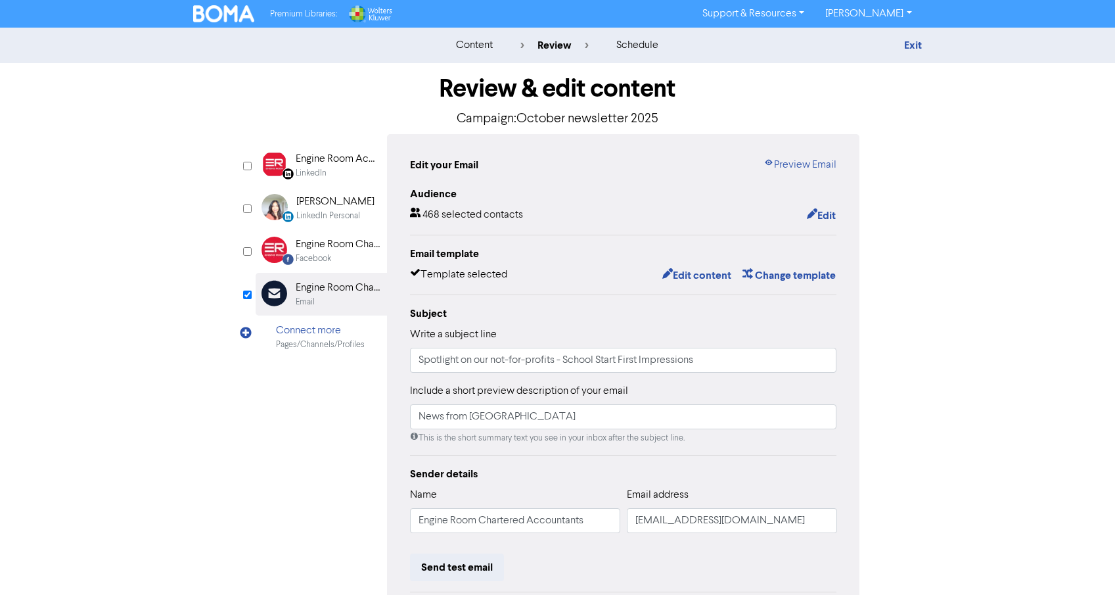
click at [964, 182] on div "content review schedule Exit Review & edit content Campaign: October newsletter…" at bounding box center [557, 390] width 1115 height 724
click at [913, 43] on link "Exit" at bounding box center [913, 45] width 18 height 13
